Goal: Check status: Check status

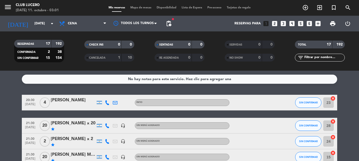
click at [40, 24] on input "[DATE]" at bounding box center [54, 23] width 44 height 9
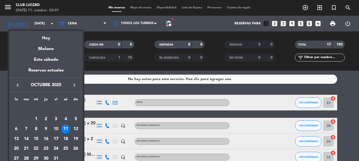
click at [3, 104] on div at bounding box center [179, 80] width 359 height 161
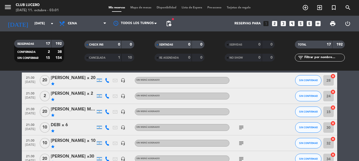
scroll to position [76, 0]
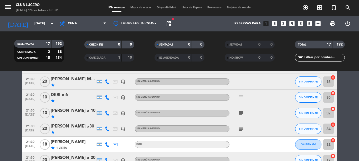
click at [240, 100] on icon "subject" at bounding box center [241, 98] width 6 height 6
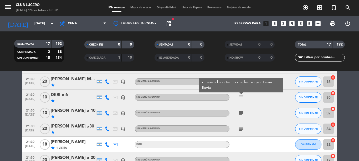
click at [239, 100] on icon "subject" at bounding box center [241, 98] width 6 height 6
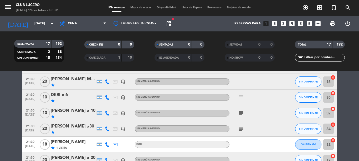
click at [240, 113] on icon "subject" at bounding box center [241, 113] width 6 height 6
click at [241, 116] on icon "subject" at bounding box center [241, 113] width 6 height 6
click at [242, 130] on icon "subject" at bounding box center [241, 129] width 6 height 6
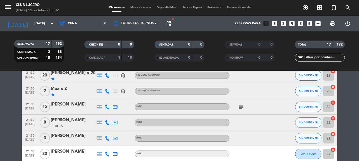
scroll to position [164, 0]
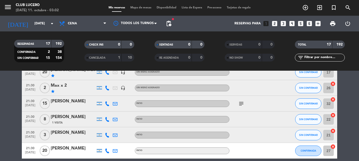
click at [240, 104] on icon "subject" at bounding box center [241, 104] width 6 height 6
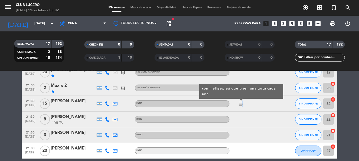
click at [241, 104] on icon "subject" at bounding box center [241, 104] width 6 height 6
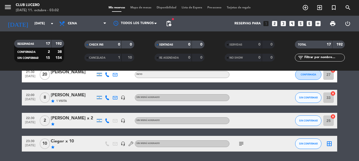
scroll to position [257, 0]
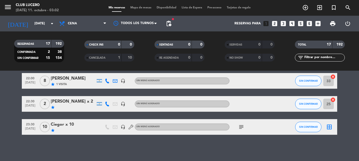
click at [241, 128] on icon "subject" at bounding box center [241, 127] width 6 height 6
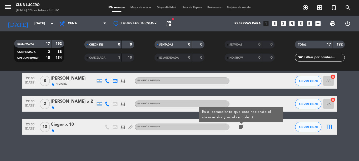
click at [240, 130] on icon "subject" at bounding box center [241, 127] width 6 height 6
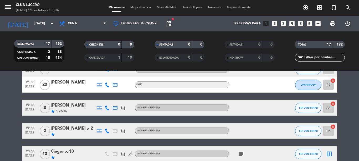
scroll to position [219, 0]
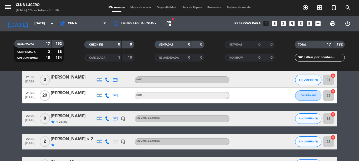
click at [12, 135] on bookings-row "20:30 [DATE] 4 [PERSON_NAME] Patio SIN CONFIRMAR 23 cancel 21:30 [DATE] [PERSON…" at bounding box center [179, 24] width 359 height 297
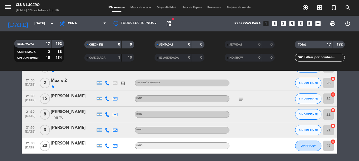
scroll to position [156, 0]
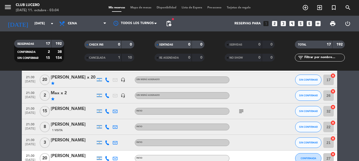
click at [236, 111] on div "subject" at bounding box center [252, 111] width 47 height 15
click at [243, 113] on icon "subject" at bounding box center [241, 111] width 6 height 6
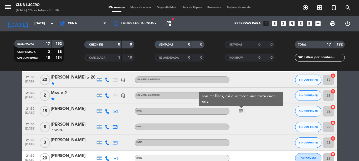
click at [237, 114] on span "subject son mellizas, asi que traen una torta cada una" at bounding box center [241, 111] width 8 height 6
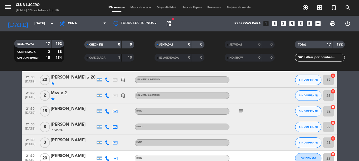
click at [240, 115] on icon "subject" at bounding box center [241, 111] width 6 height 6
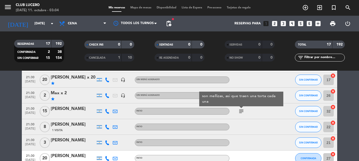
click at [239, 113] on icon "subject" at bounding box center [241, 111] width 6 height 6
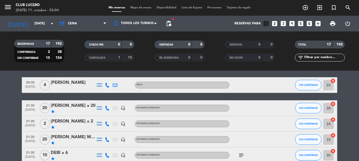
scroll to position [5, 0]
